Goal: Information Seeking & Learning: Learn about a topic

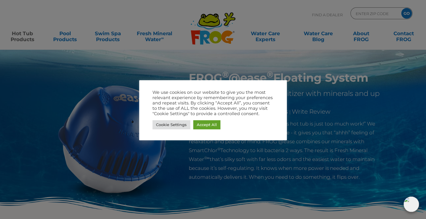
click at [208, 125] on link "Accept All" at bounding box center [206, 124] width 27 height 9
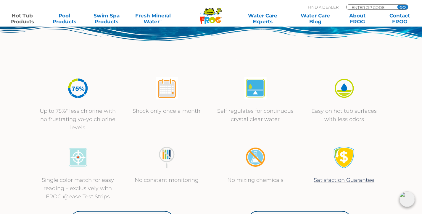
scroll to position [173, 0]
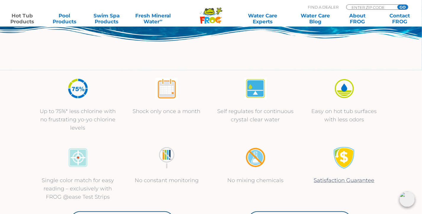
click at [172, 111] on p "Shock only once a month" at bounding box center [166, 111] width 77 height 8
click at [171, 93] on img at bounding box center [167, 89] width 22 height 22
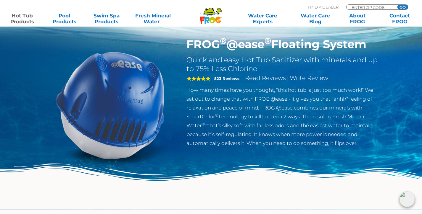
scroll to position [0, 0]
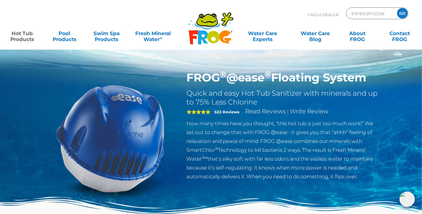
click at [28, 39] on link "Hot Tub Products" at bounding box center [22, 33] width 33 height 12
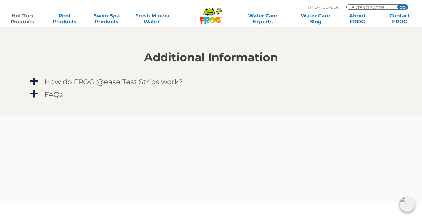
scroll to position [518, 0]
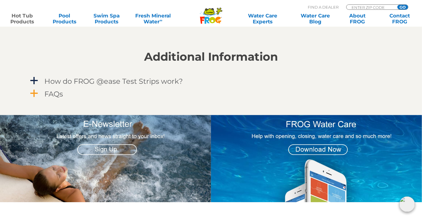
click at [53, 95] on h4 "FAQs" at bounding box center [53, 94] width 19 height 8
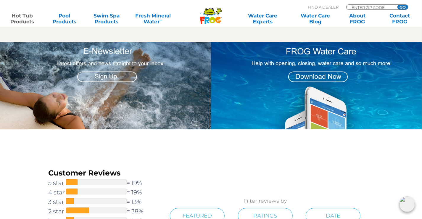
scroll to position [709, 0]
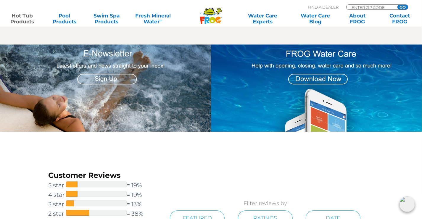
click at [337, 79] on img at bounding box center [316, 87] width 211 height 87
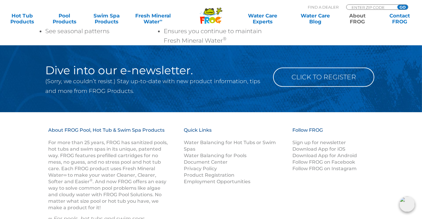
scroll to position [712, 0]
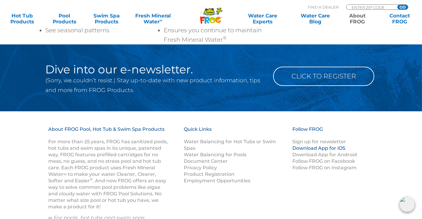
click at [341, 145] on link "Download App for iOS" at bounding box center [318, 148] width 53 height 6
